Goal: Task Accomplishment & Management: Manage account settings

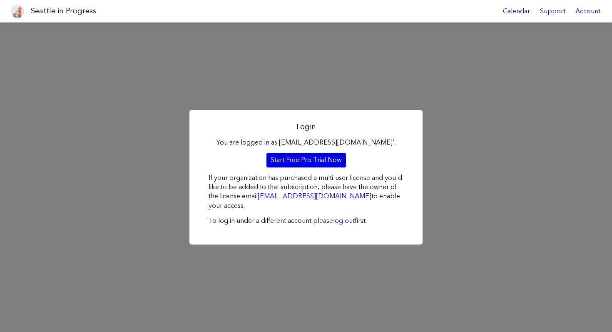
click at [296, 157] on link "Start Free Pro Trial Now" at bounding box center [306, 160] width 80 height 14
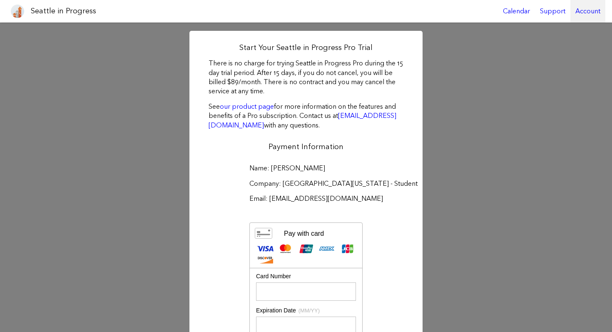
click at [584, 8] on div "Account" at bounding box center [587, 11] width 35 height 22
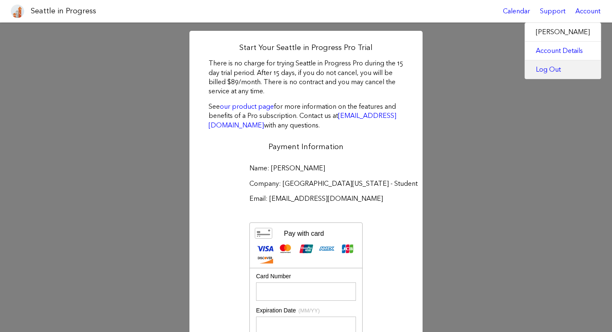
click at [549, 64] on link "Log Out" at bounding box center [563, 69] width 76 height 18
